Goal: Task Accomplishment & Management: Manage account settings

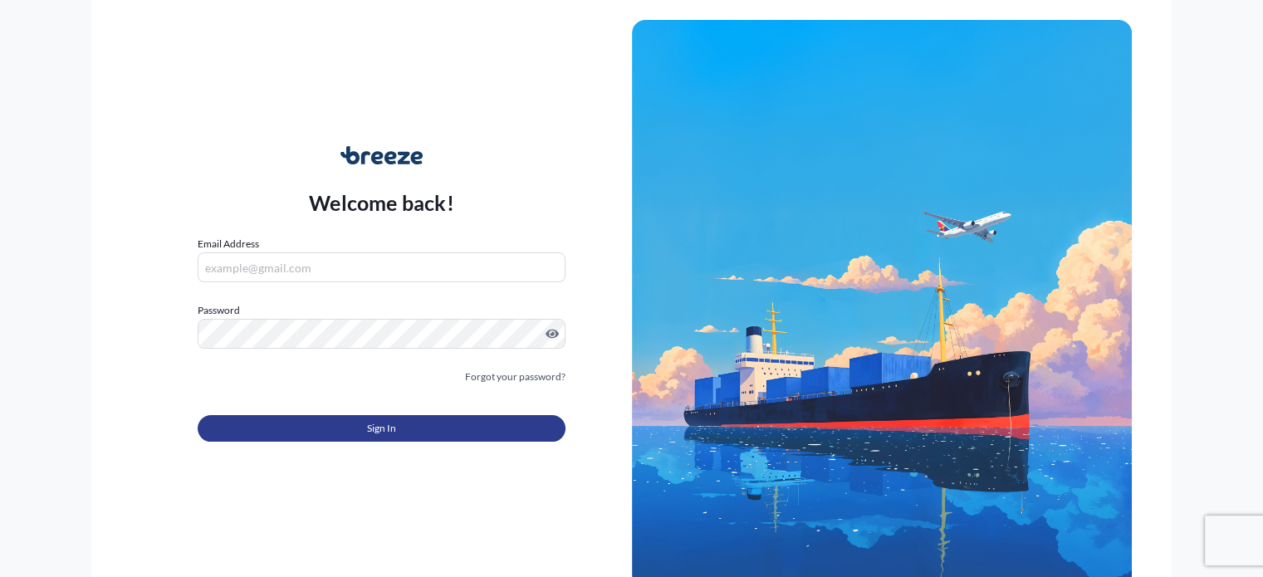
type input "[EMAIL_ADDRESS][DOMAIN_NAME]"
click at [367, 428] on span "Sign In" at bounding box center [381, 428] width 29 height 17
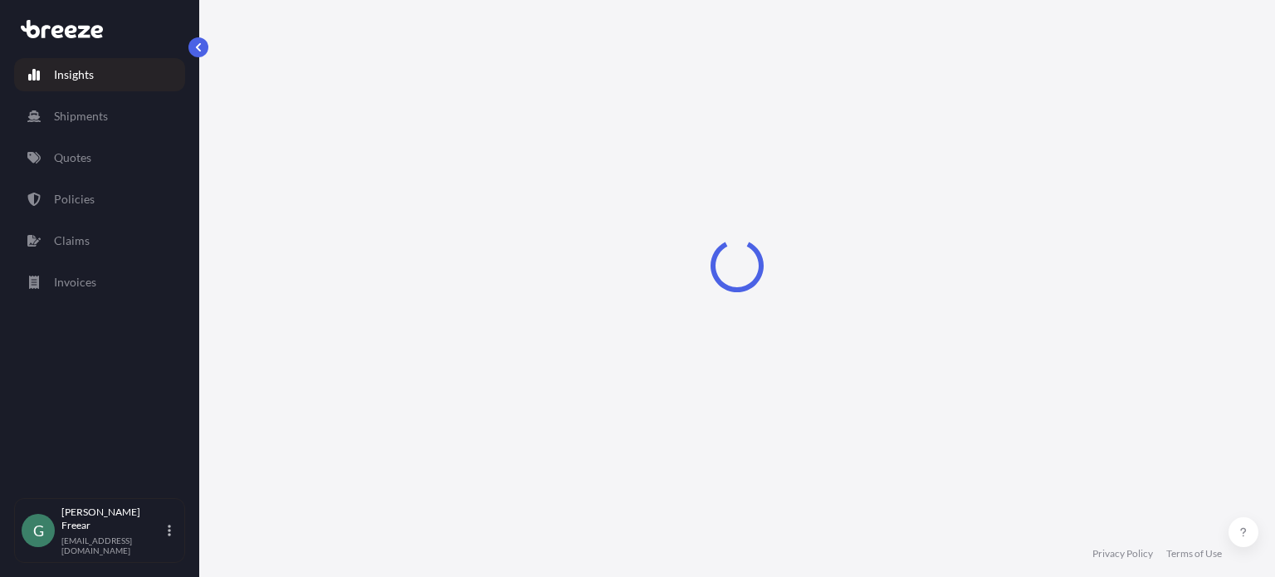
select select "2025"
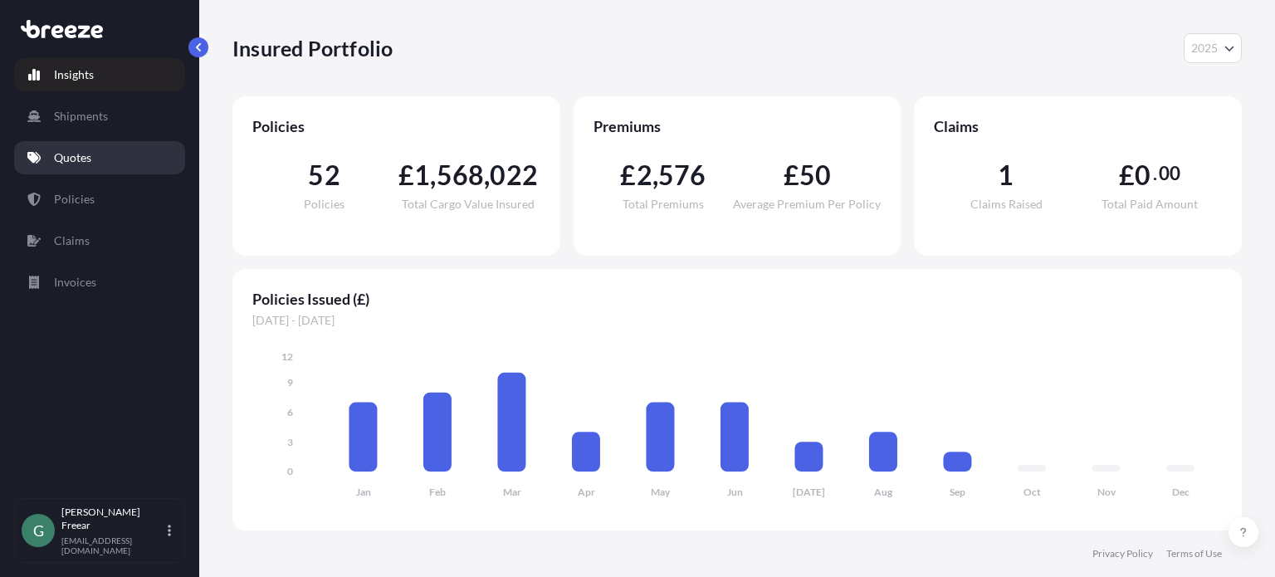
click at [82, 158] on p "Quotes" at bounding box center [72, 157] width 37 height 17
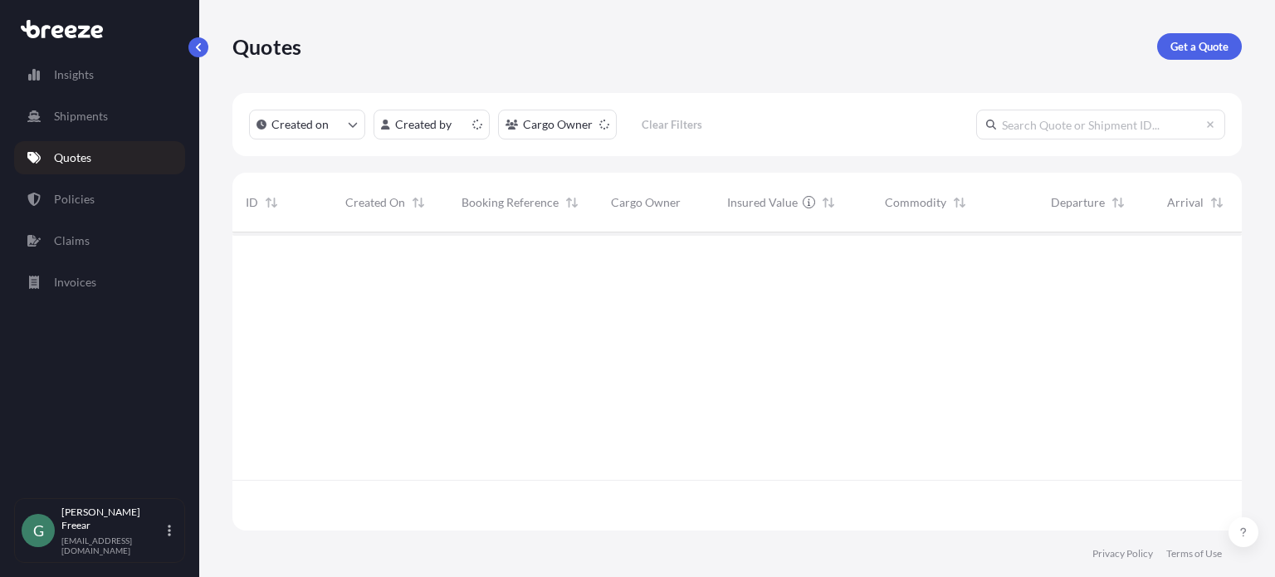
scroll to position [295, 996]
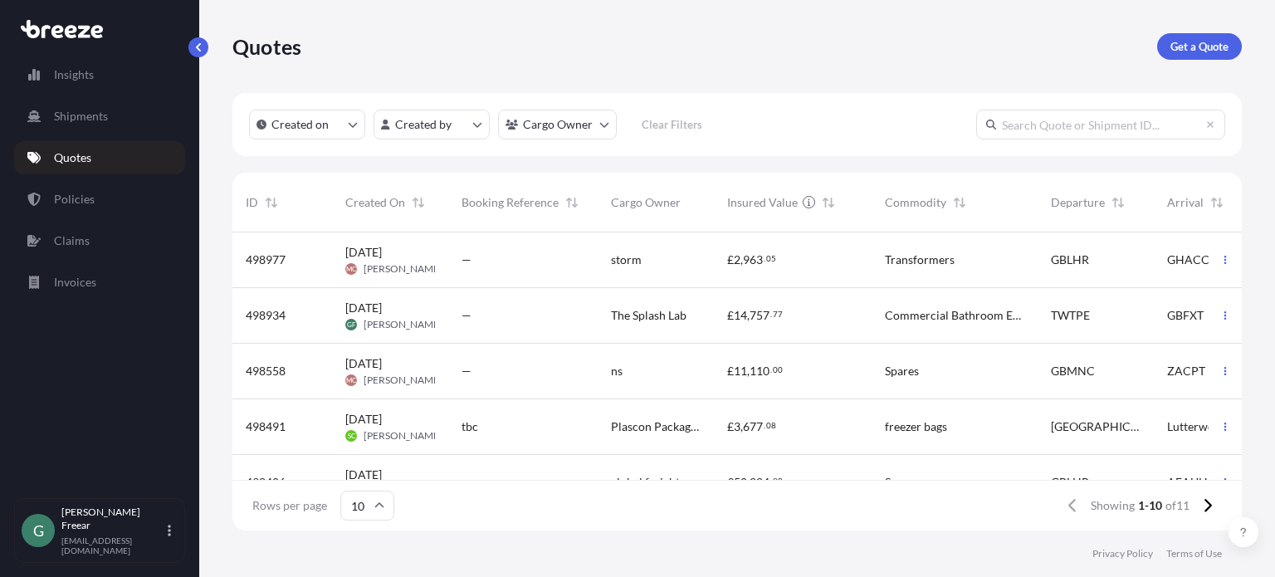
click at [663, 307] on span "The Splash Lab" at bounding box center [649, 315] width 76 height 17
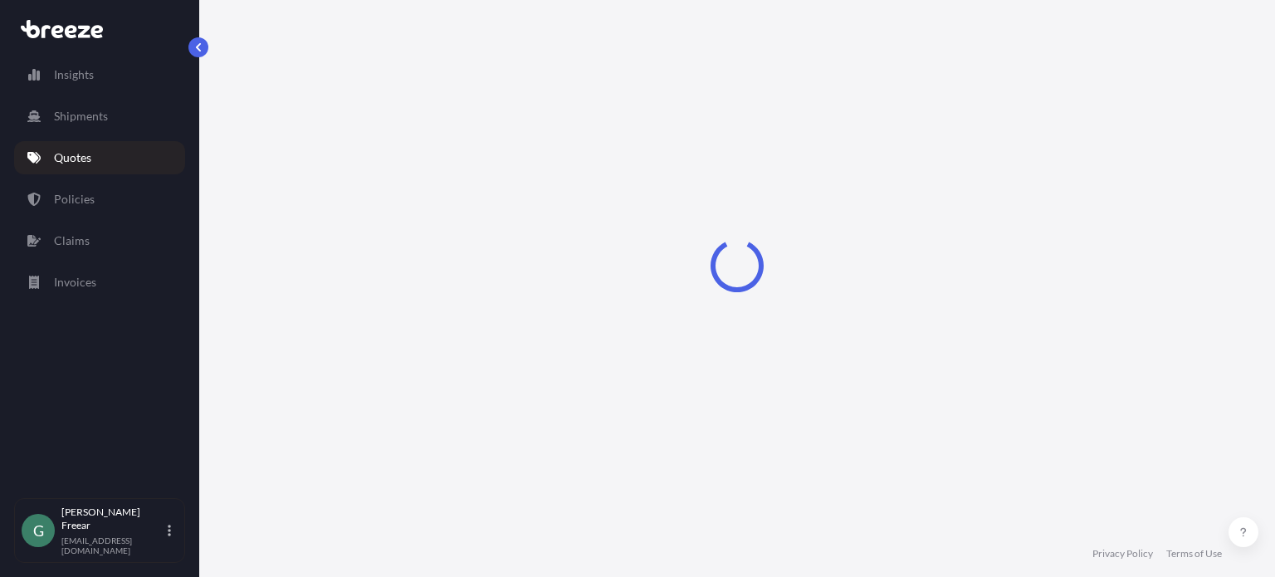
select select "Road"
select select "Sea"
select select "Road"
select select "1"
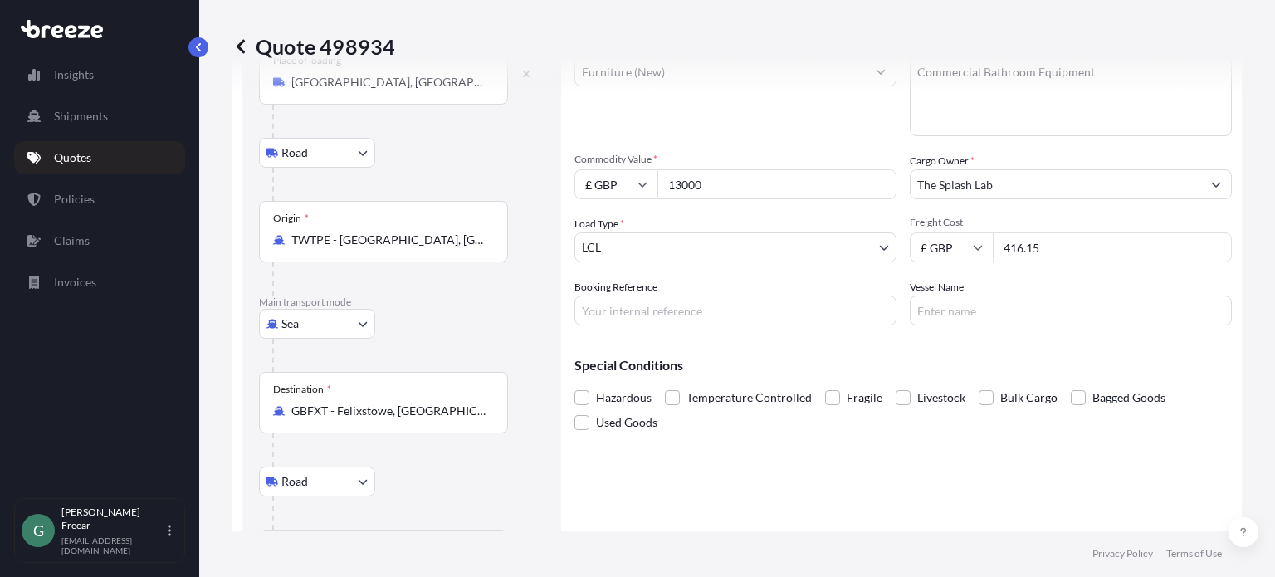
scroll to position [332, 0]
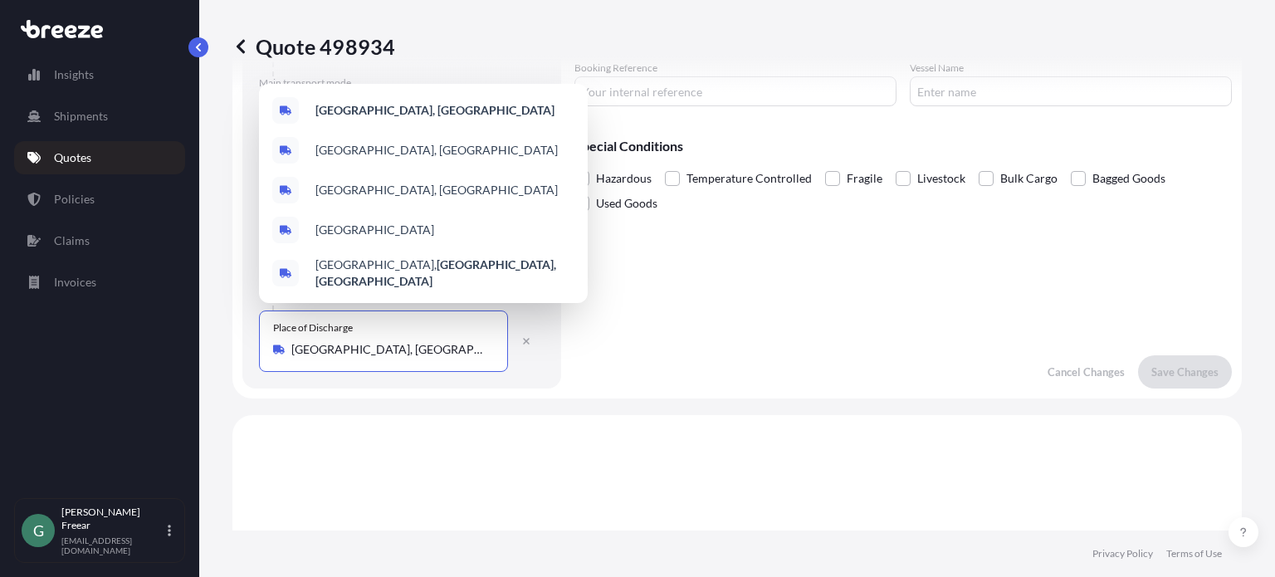
drag, startPoint x: 407, startPoint y: 354, endPoint x: 250, endPoint y: 369, distance: 157.6
click at [250, 369] on div "Route Details Place of loading [GEOGRAPHIC_DATA] Rail Origin * TWTPE - [GEOGRAP…" at bounding box center [401, 80] width 319 height 618
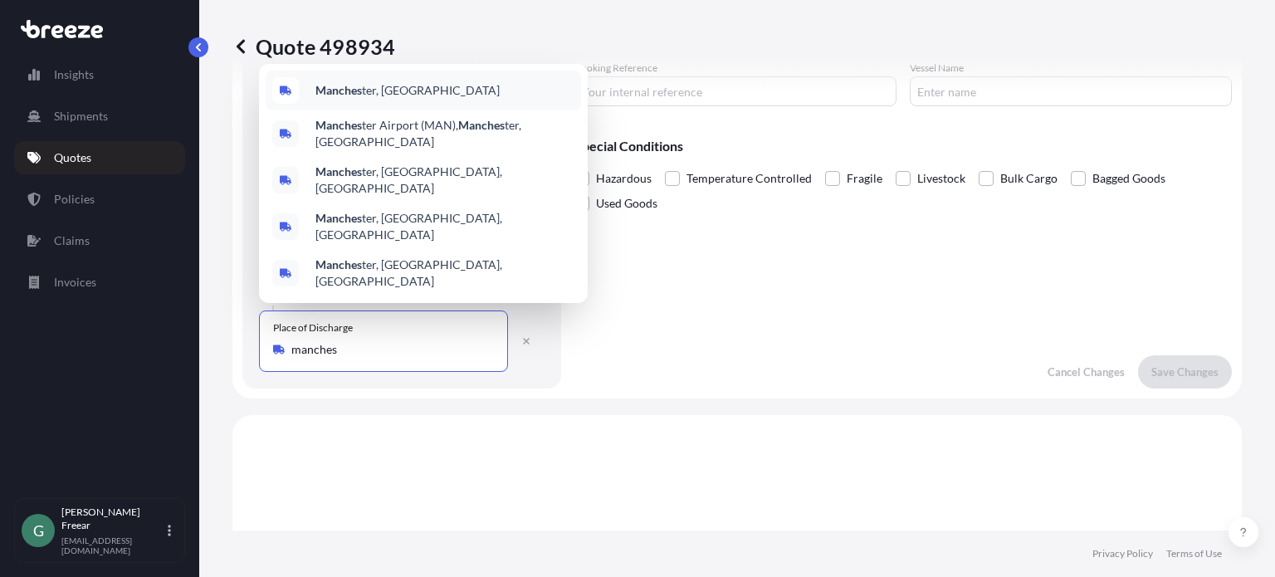
click at [410, 110] on div "Manches ter, [GEOGRAPHIC_DATA]" at bounding box center [424, 91] width 316 height 40
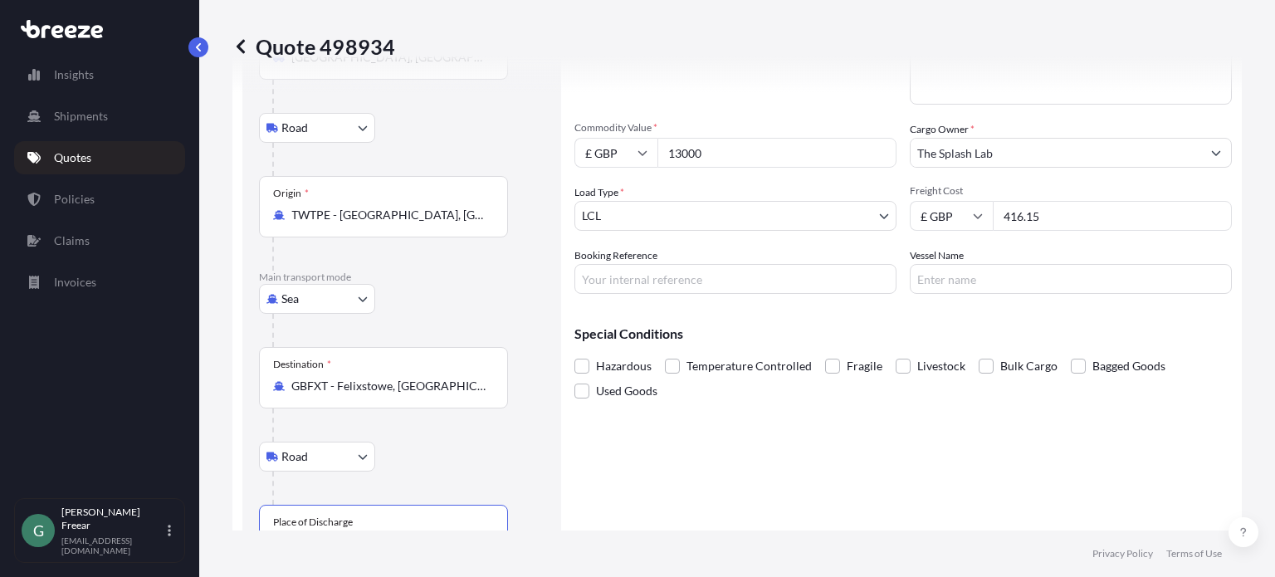
scroll to position [0, 0]
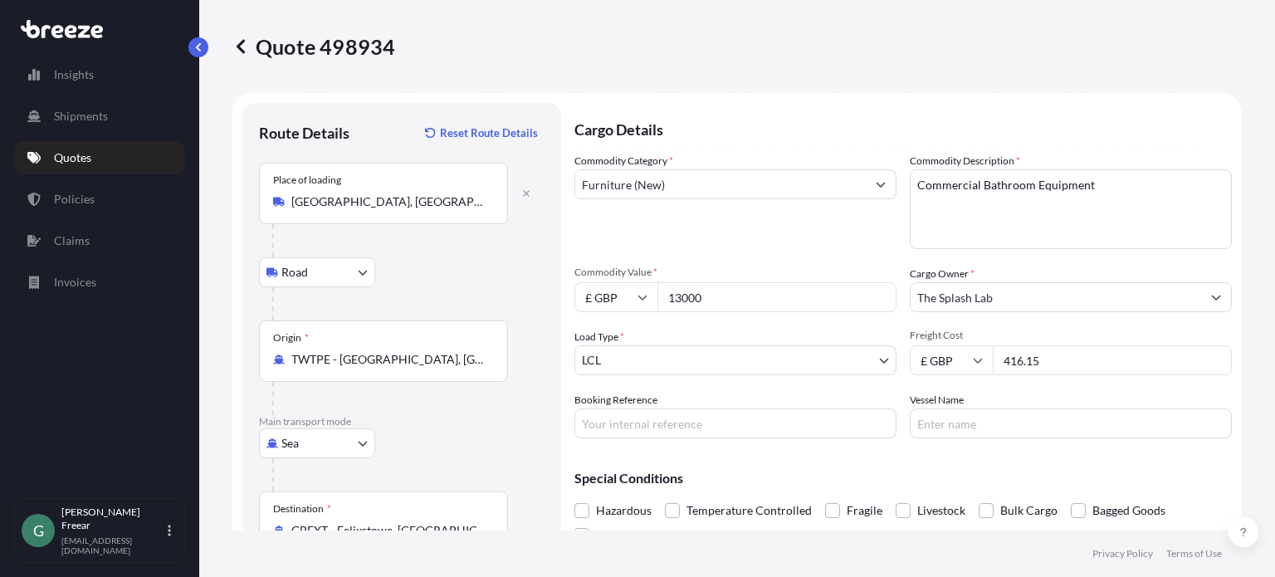
type input "[GEOGRAPHIC_DATA], [GEOGRAPHIC_DATA]"
drag, startPoint x: 721, startPoint y: 293, endPoint x: 604, endPoint y: 311, distance: 118.5
click at [611, 314] on div "Commodity Category * Furniture (New) Commodity Description * Commercial Bathroo…" at bounding box center [904, 296] width 658 height 286
type input "60000"
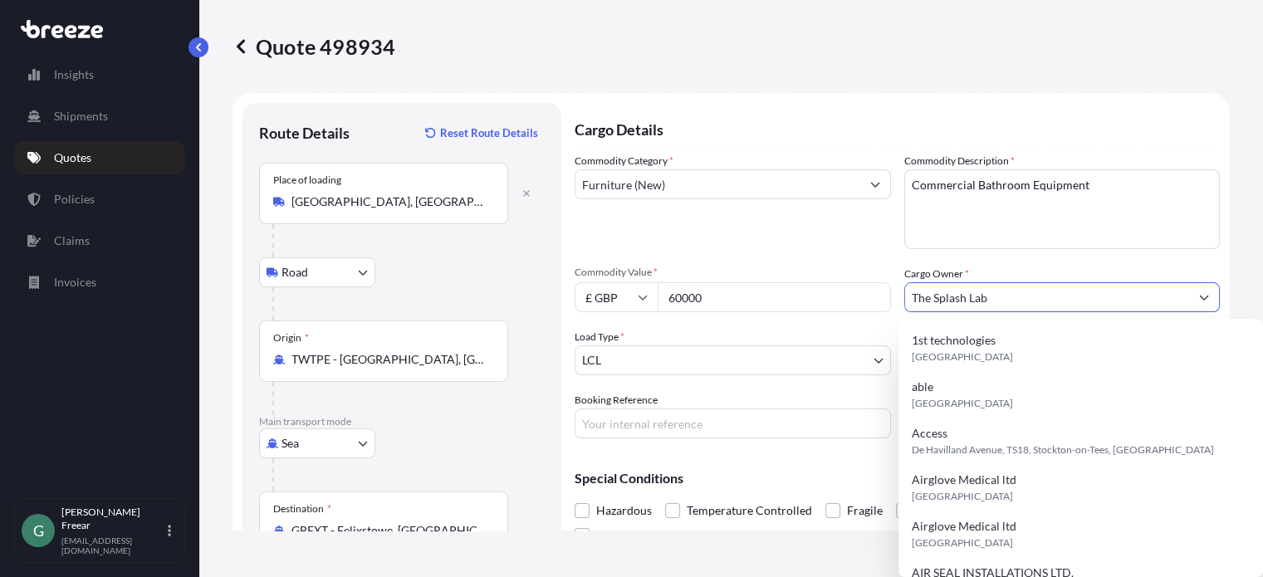
click at [879, 324] on div "Commodity Category * Furniture (New) Commodity Description * Commercial Bathroo…" at bounding box center [897, 296] width 645 height 286
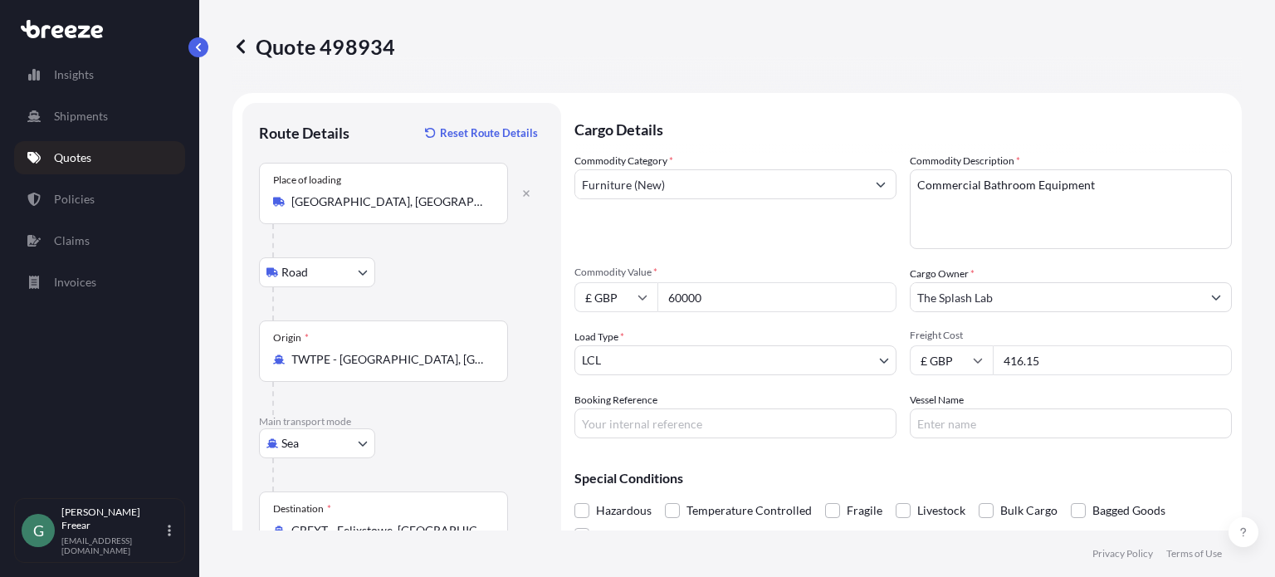
drag, startPoint x: 1053, startPoint y: 364, endPoint x: 957, endPoint y: 368, distance: 95.6
click at [957, 368] on div "£ GBP 416.15" at bounding box center [1071, 360] width 322 height 30
type input "1145"
click at [868, 389] on div "Commodity Category * Furniture (New) Commodity Description * Commercial Bathroo…" at bounding box center [904, 296] width 658 height 286
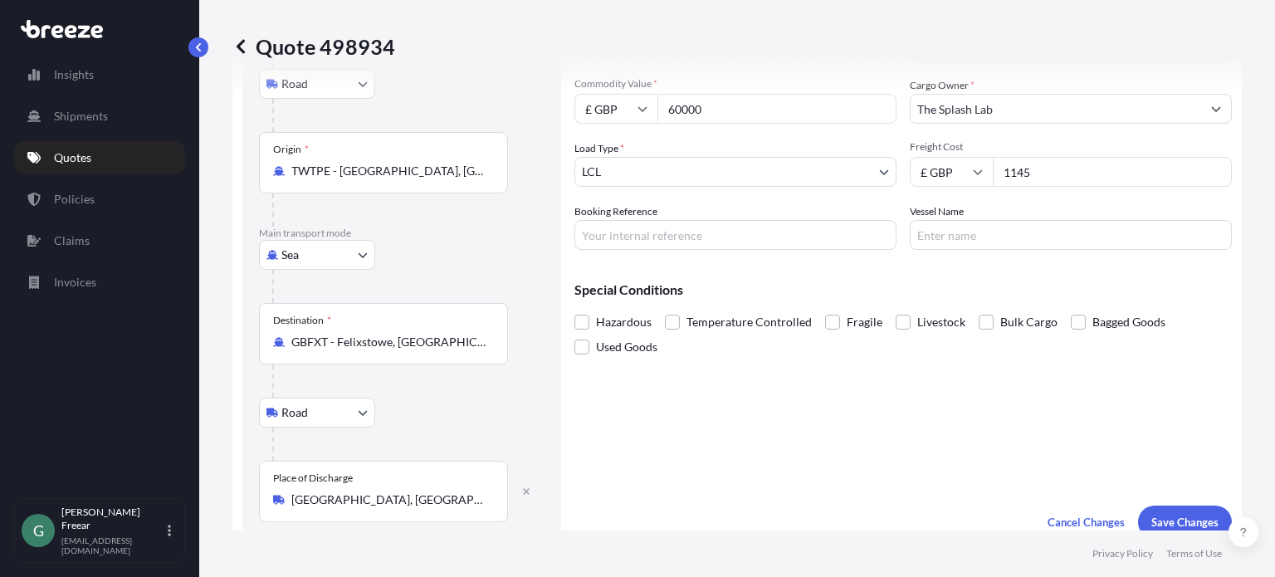
scroll to position [415, 0]
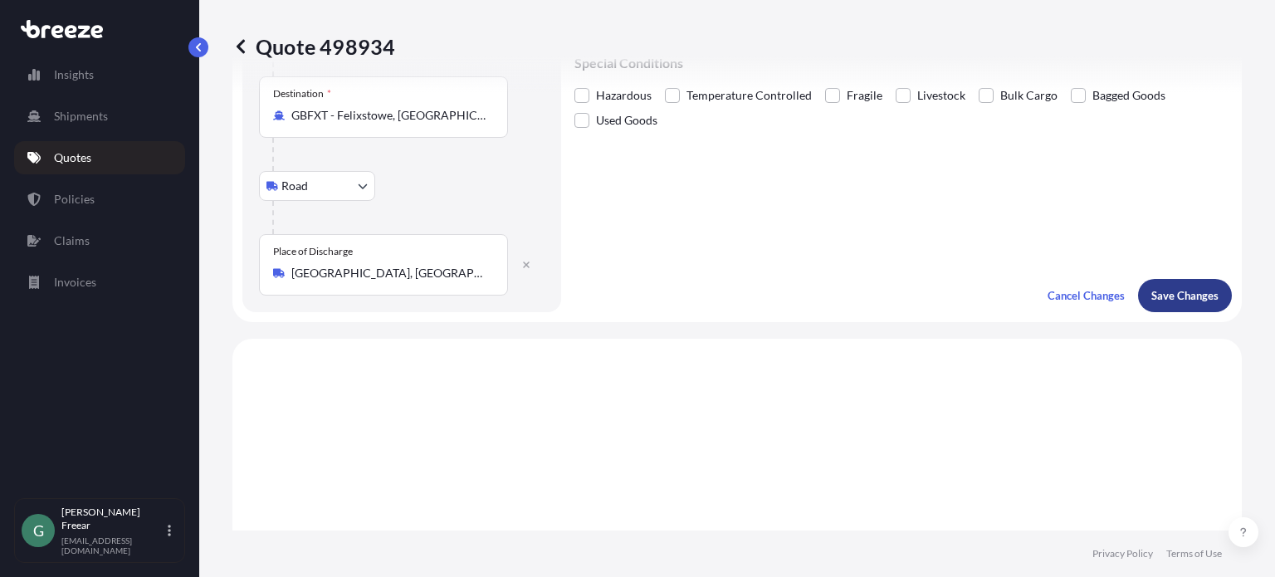
click at [1177, 300] on p "Save Changes" at bounding box center [1185, 295] width 67 height 17
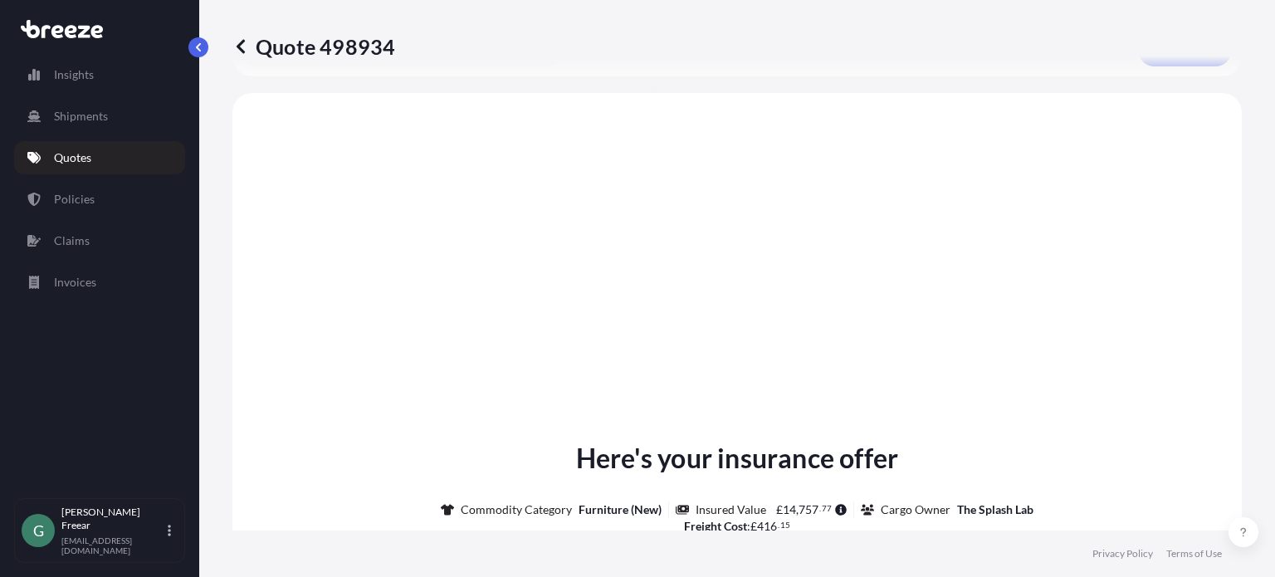
scroll to position [669, 0]
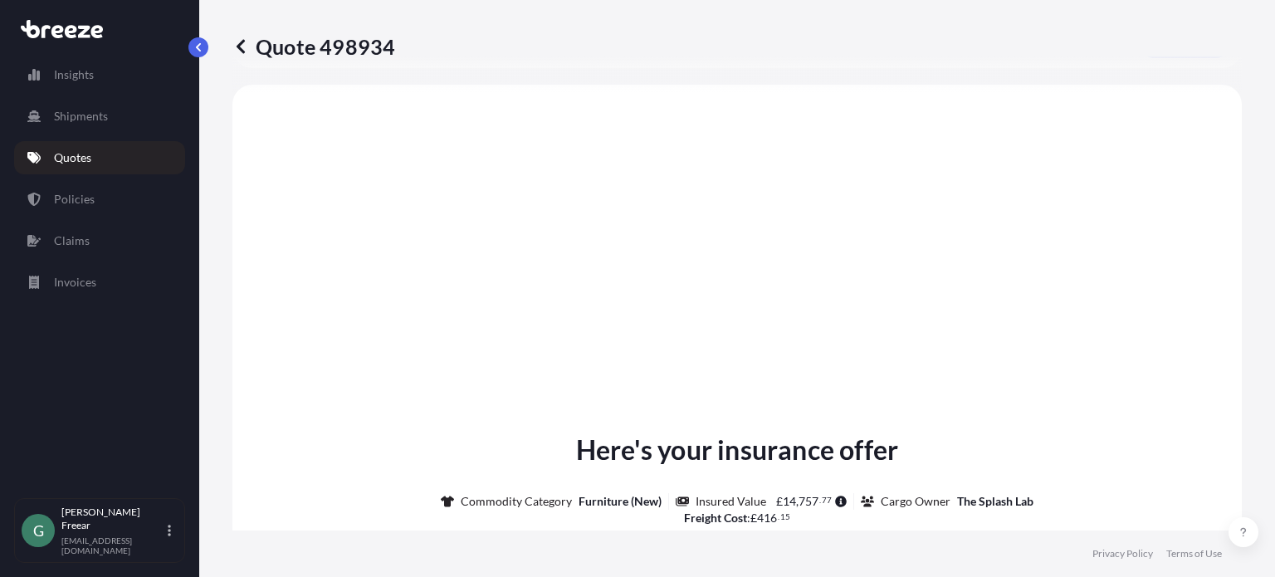
select select "Road"
select select "Sea"
select select "Road"
select select "1"
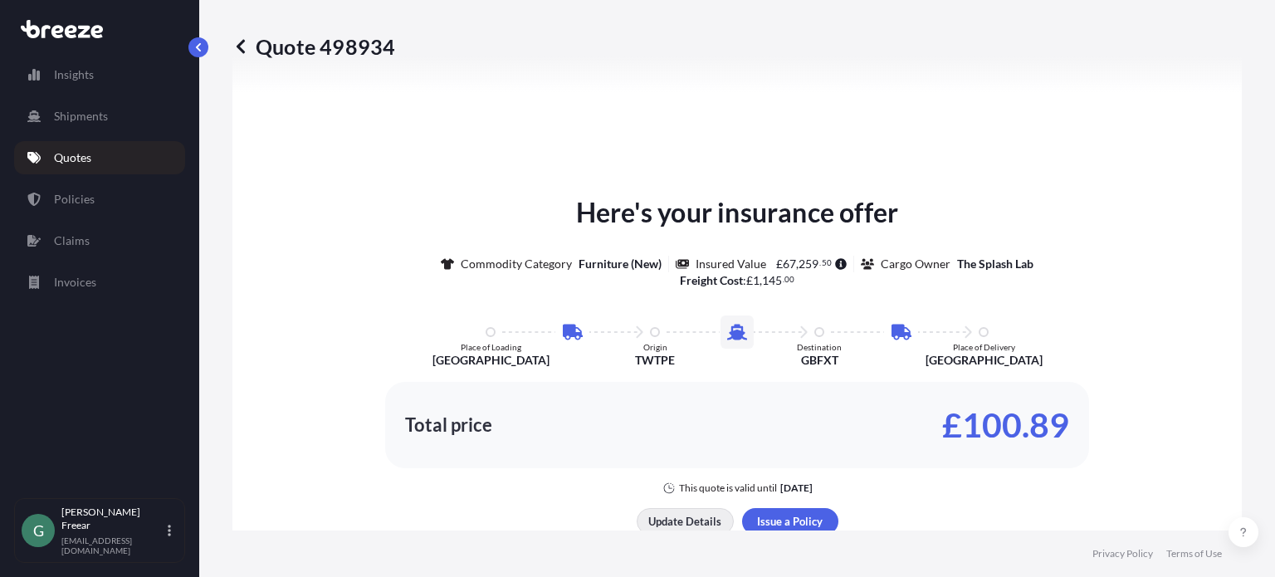
scroll to position [996, 0]
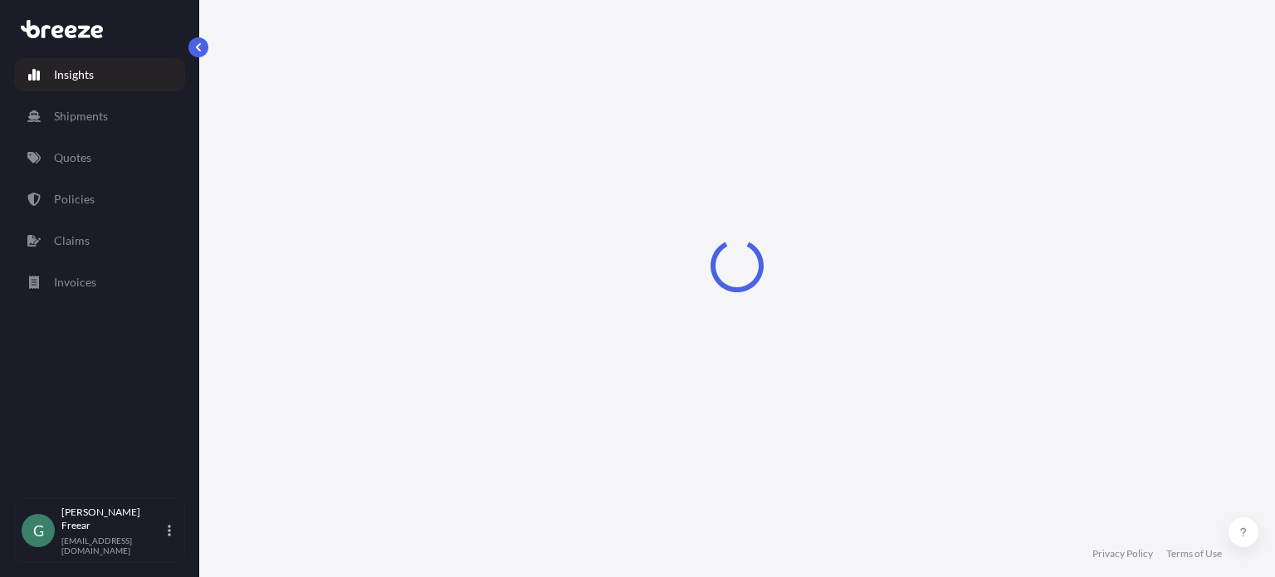
select select "2025"
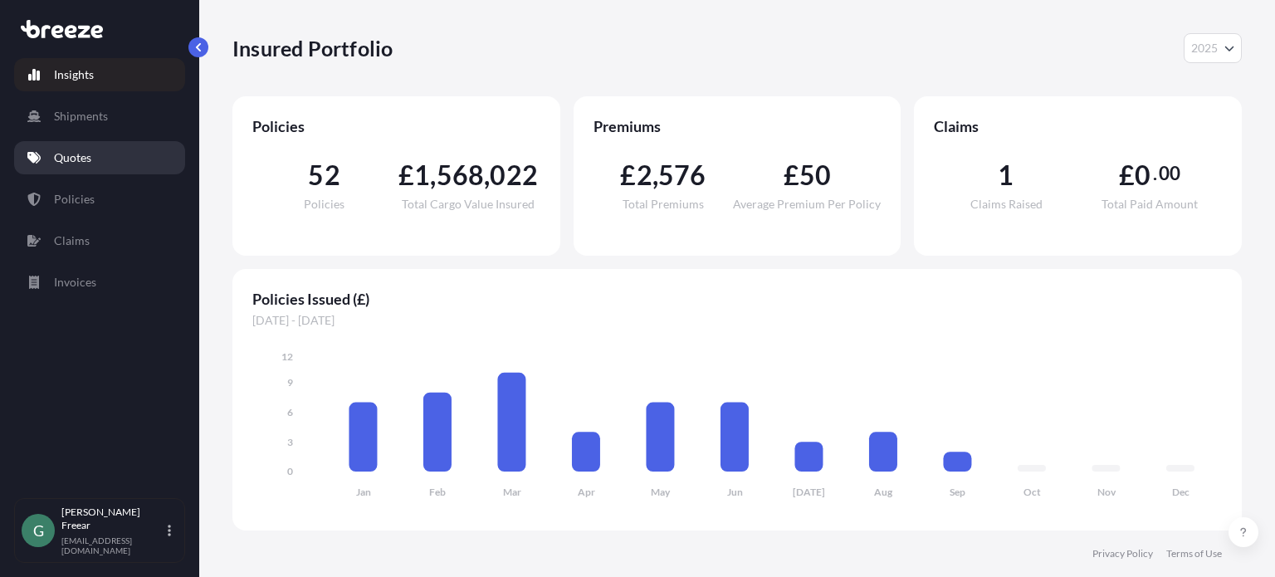
click at [93, 165] on link "Quotes" at bounding box center [99, 157] width 171 height 33
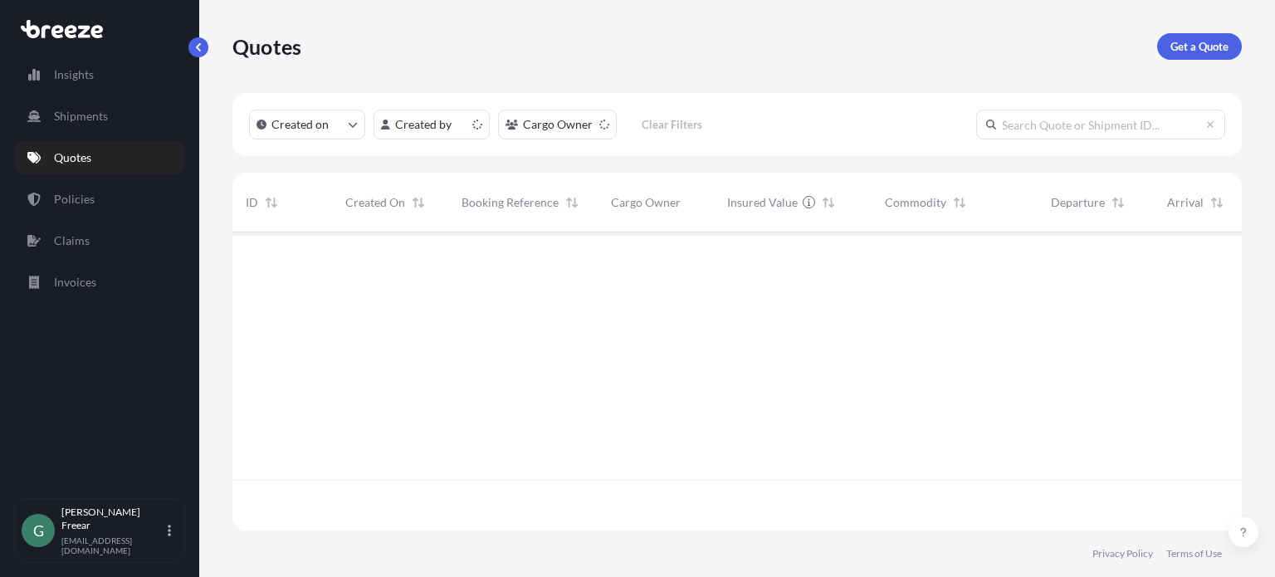
scroll to position [295, 996]
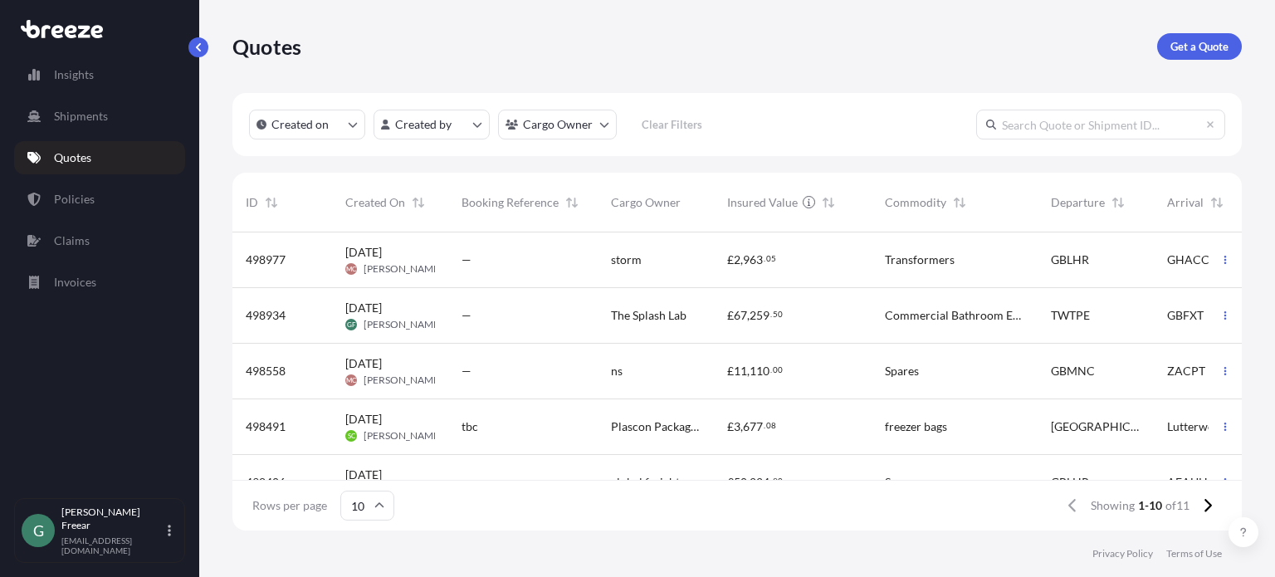
click at [664, 318] on span "The Splash Lab" at bounding box center [649, 315] width 76 height 17
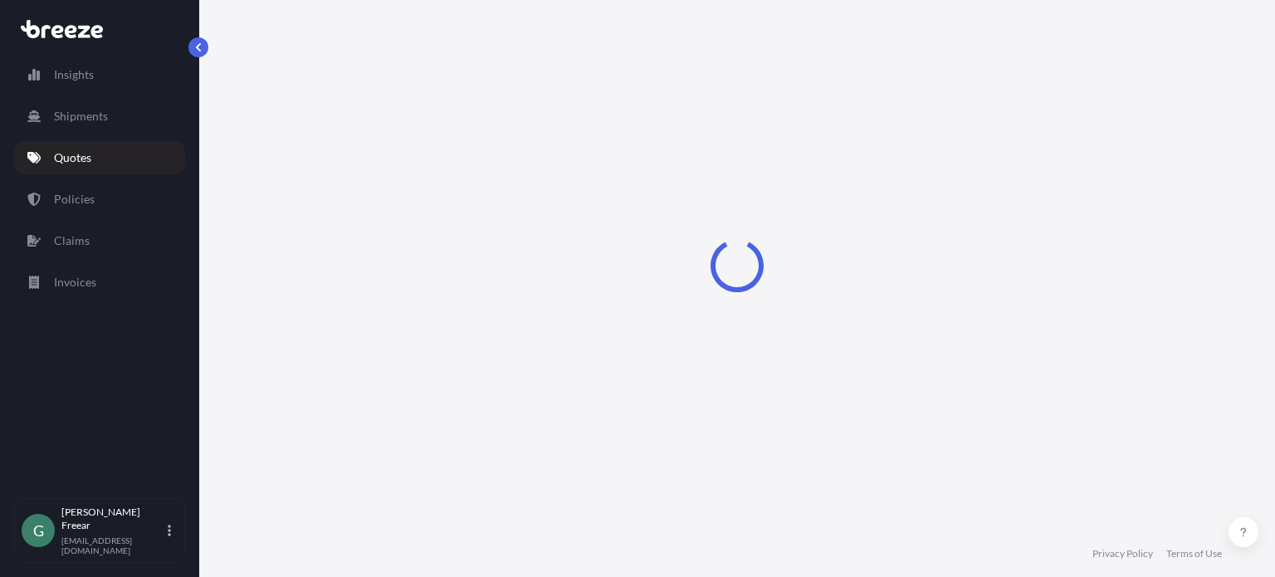
select select "Road"
select select "Sea"
select select "Road"
select select "1"
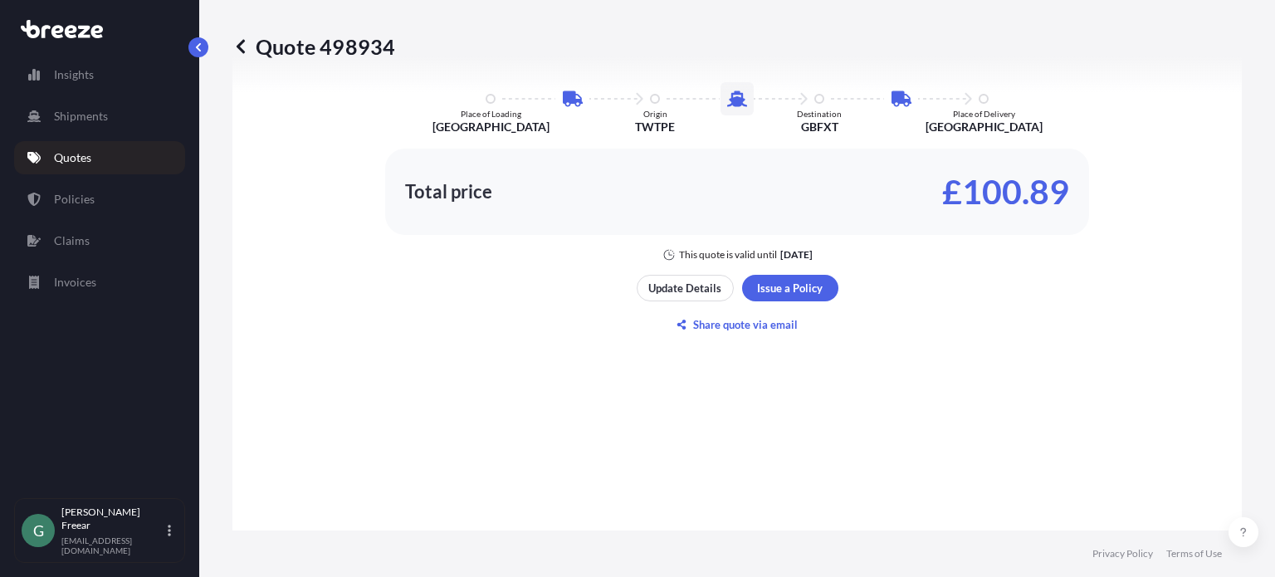
scroll to position [1161, 0]
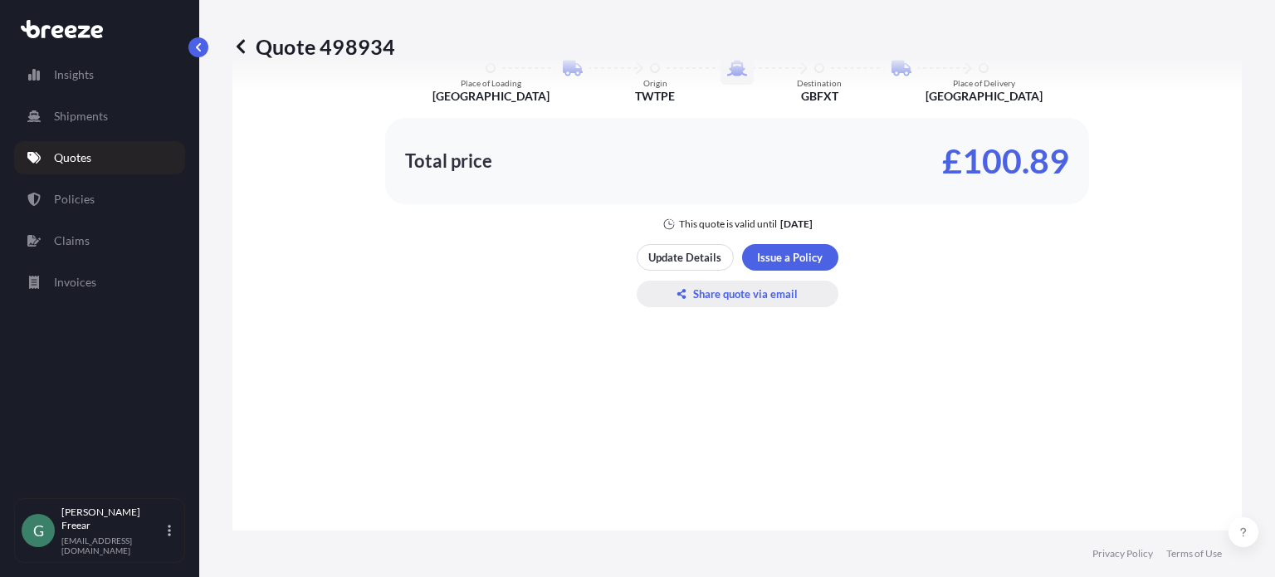
click at [710, 292] on p "Share quote via email" at bounding box center [745, 294] width 105 height 17
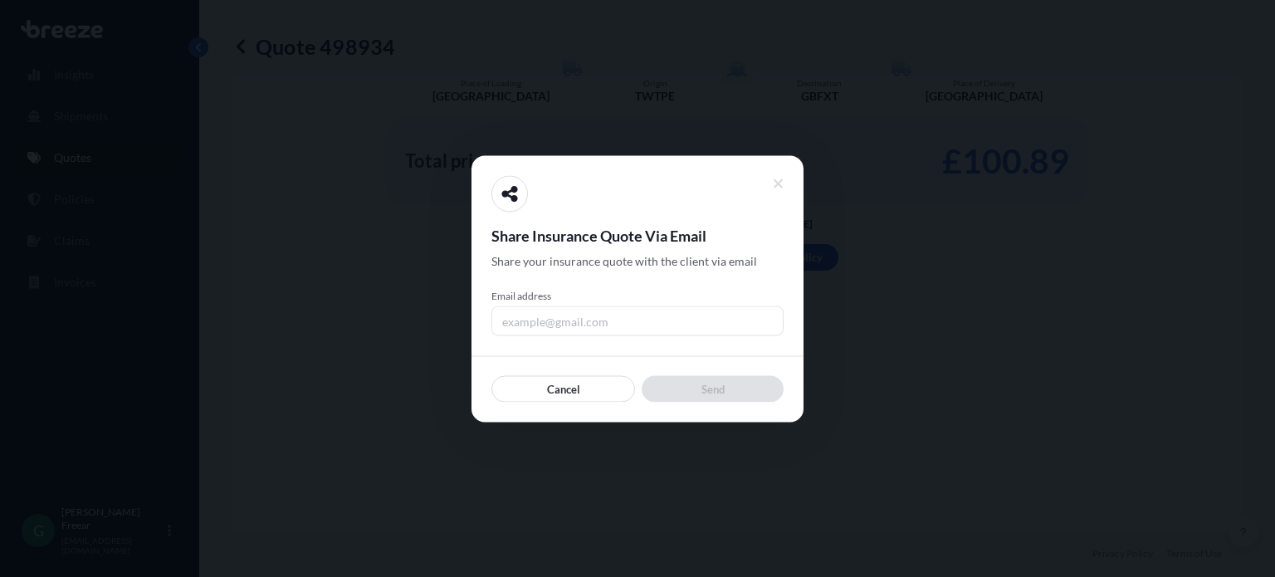
click at [570, 320] on input "Email address" at bounding box center [638, 321] width 292 height 30
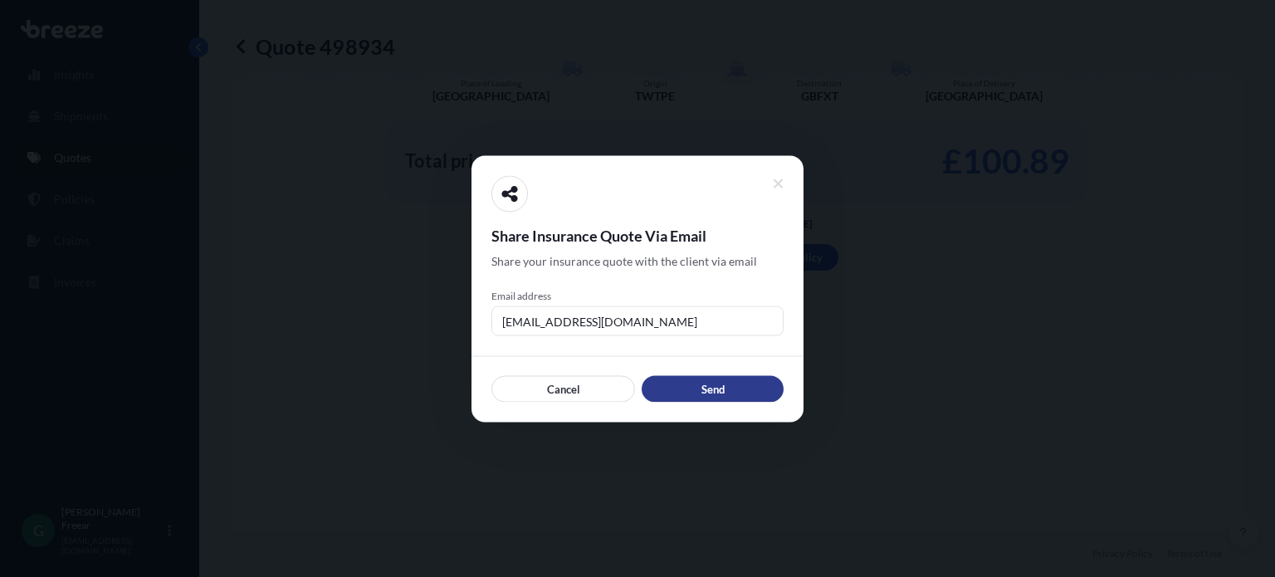
type input "[EMAIL_ADDRESS][DOMAIN_NAME]"
